Goal: Go to known website: Access a specific website the user already knows

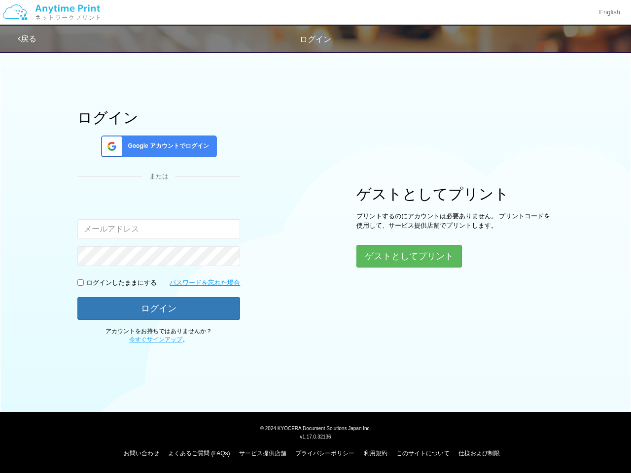
click at [315, 237] on div "ログイン Google アカウントでログイン または 入力されたメールアドレスまたはパスワードが正しくありません。 ログインしたままにする パスワードを忘れた…" at bounding box center [316, 195] width 592 height 298
click at [51, 12] on img at bounding box center [51, 12] width 105 height 35
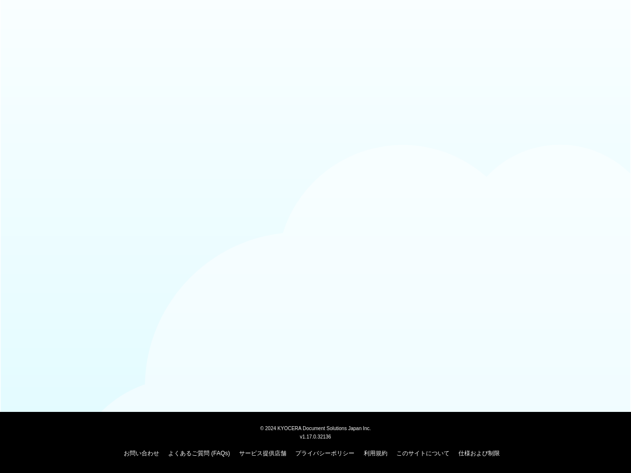
click at [609, 12] on div at bounding box center [315, 24] width 631 height 48
click at [28, 39] on div at bounding box center [315, 24] width 631 height 48
click at [28, 38] on div at bounding box center [315, 24] width 631 height 48
click at [159, 146] on body "© [DATE] KYOCERA Document Solutions Japan Inc. v1.17.0.32136 お問い合わせ よくあるご質問 (FA…" at bounding box center [315, 236] width 631 height 473
click at [80, 282] on body "© [DATE] KYOCERA Document Solutions Japan Inc. v1.17.0.32136 お問い合わせ よくあるご質問 (FA…" at bounding box center [315, 236] width 631 height 473
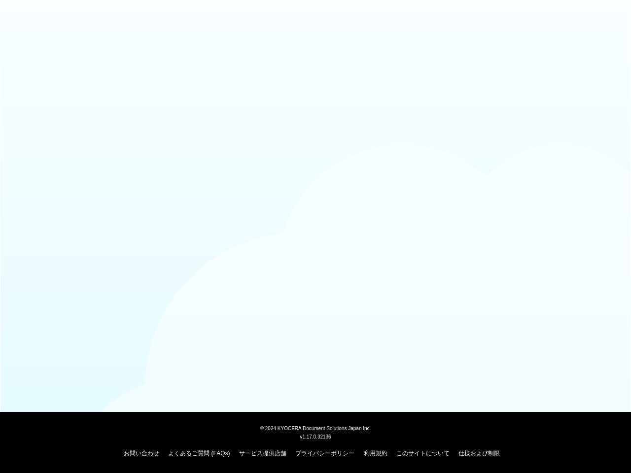
click at [159, 309] on body "© [DATE] KYOCERA Document Solutions Japan Inc. v1.17.0.32136 お問い合わせ よくあるご質問 (FA…" at bounding box center [315, 236] width 631 height 473
click at [409, 256] on body "© [DATE] KYOCERA Document Solutions Japan Inc. v1.17.0.32136 お問い合わせ よくあるご質問 (FA…" at bounding box center [315, 236] width 631 height 473
